Goal: Complete application form

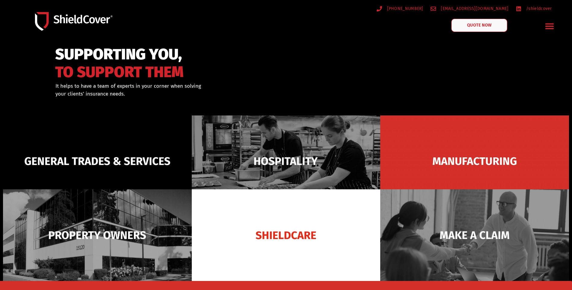
click at [489, 26] on span "QUOTE NOW" at bounding box center [480, 25] width 24 height 4
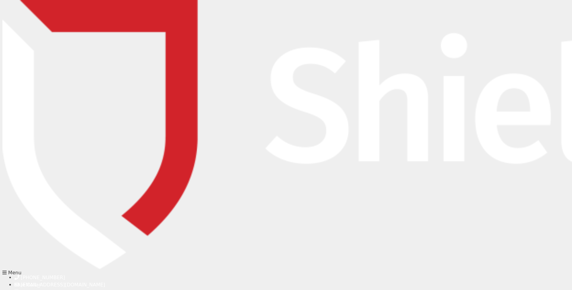
type input "Shanae"
type input "Gathercole"
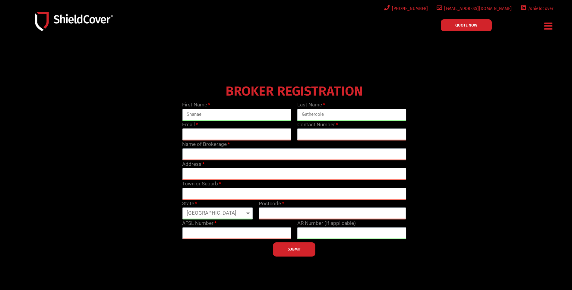
click at [199, 133] on input "email" at bounding box center [236, 135] width 109 height 12
type input "shanae@roderick.com.au"
type input "0412187275"
type input "Shanae Gathercole"
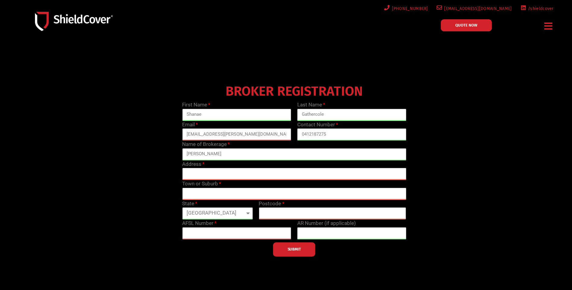
select select "VIC"
click at [217, 172] on input "text" at bounding box center [294, 174] width 224 height 12
type input "116 Yarra Street"
click at [212, 195] on input "text" at bounding box center [294, 194] width 224 height 12
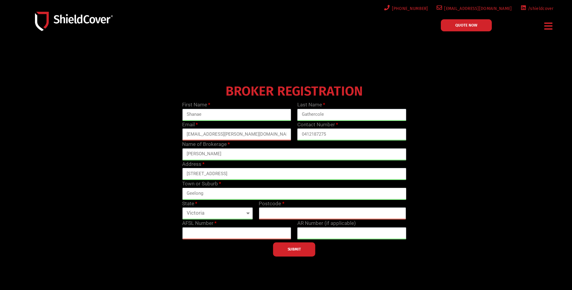
type input "Geelong"
click at [268, 212] on input "text" at bounding box center [333, 214] width 148 height 12
type input "3220"
click at [290, 253] on button "SUBMIT" at bounding box center [294, 250] width 42 height 14
click at [226, 237] on input "text" at bounding box center [236, 233] width 109 height 12
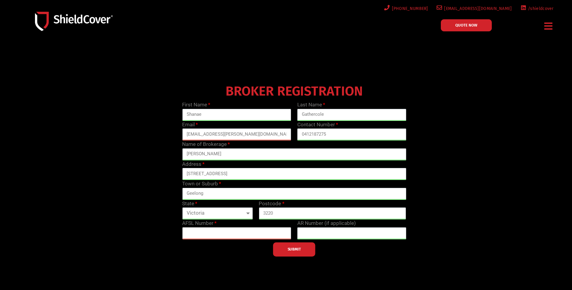
paste input "246613"
type input "246613"
click at [298, 250] on span "SUBMIT" at bounding box center [294, 249] width 13 height 1
